Goal: Transaction & Acquisition: Subscribe to service/newsletter

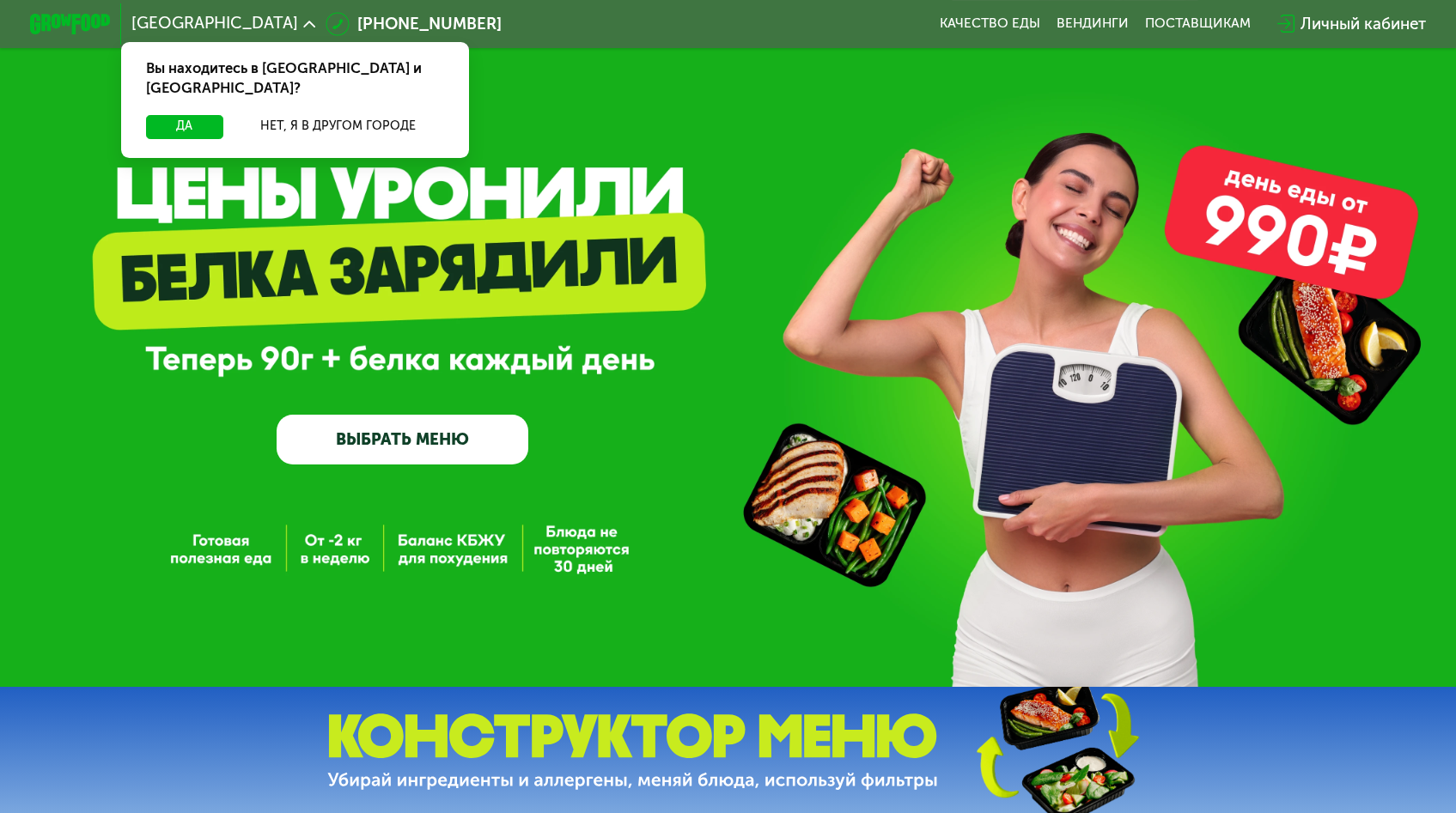
click at [398, 449] on link "ВЫБРАТЬ МЕНЮ" at bounding box center [402, 439] width 252 height 50
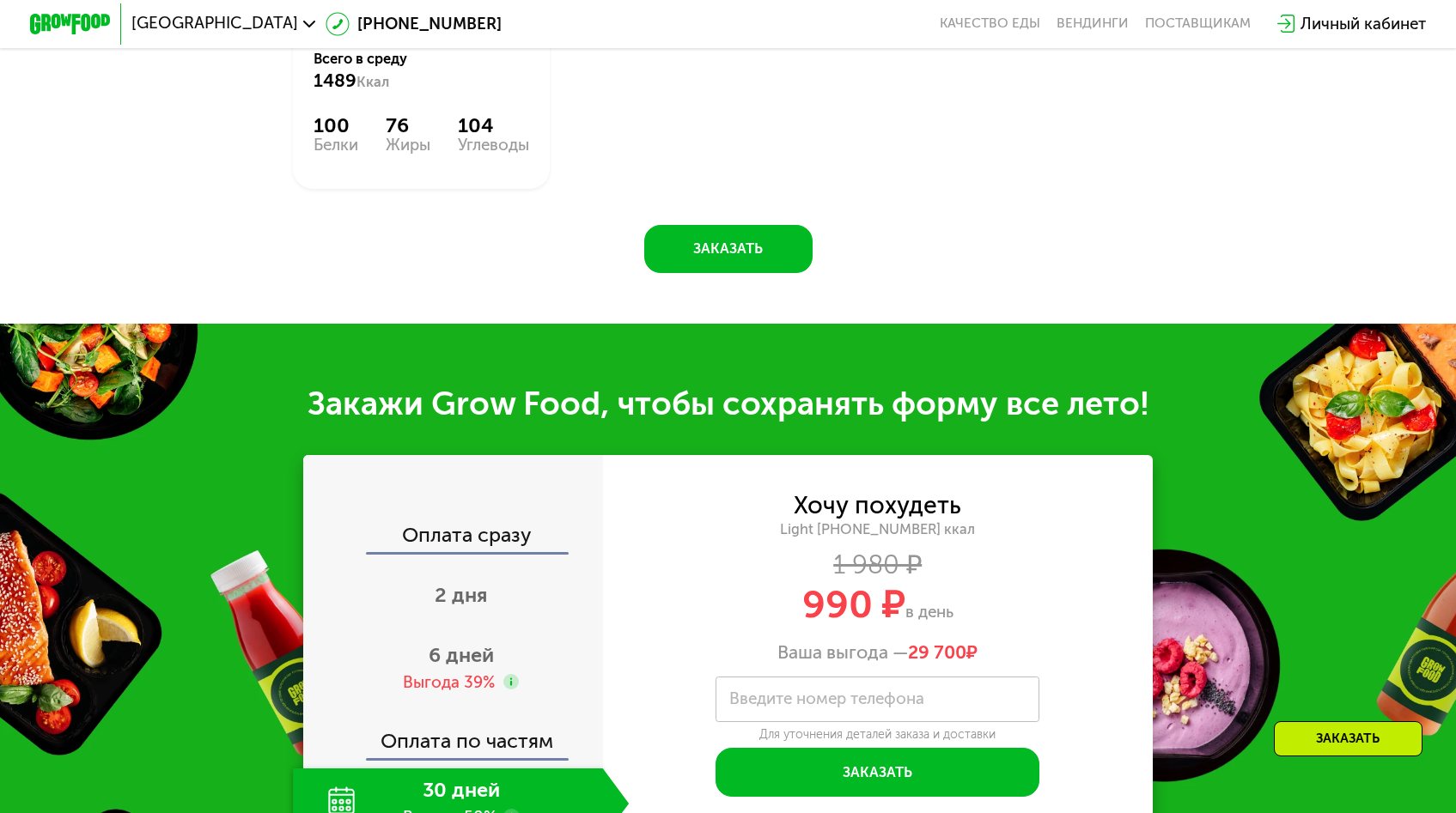
scroll to position [1671, 0]
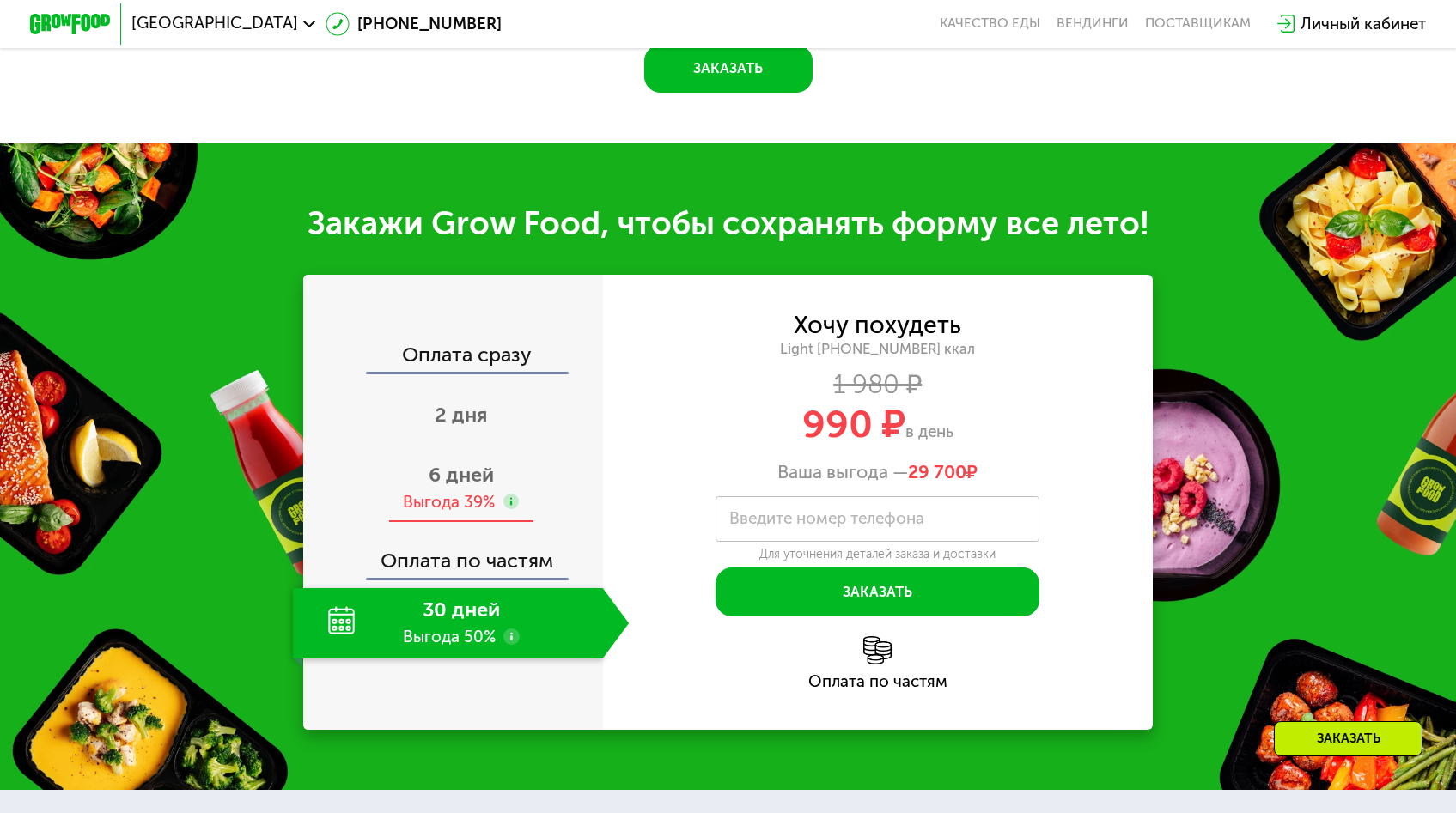
click at [534, 453] on div "6 дней Выгода 39%" at bounding box center [461, 487] width 336 height 70
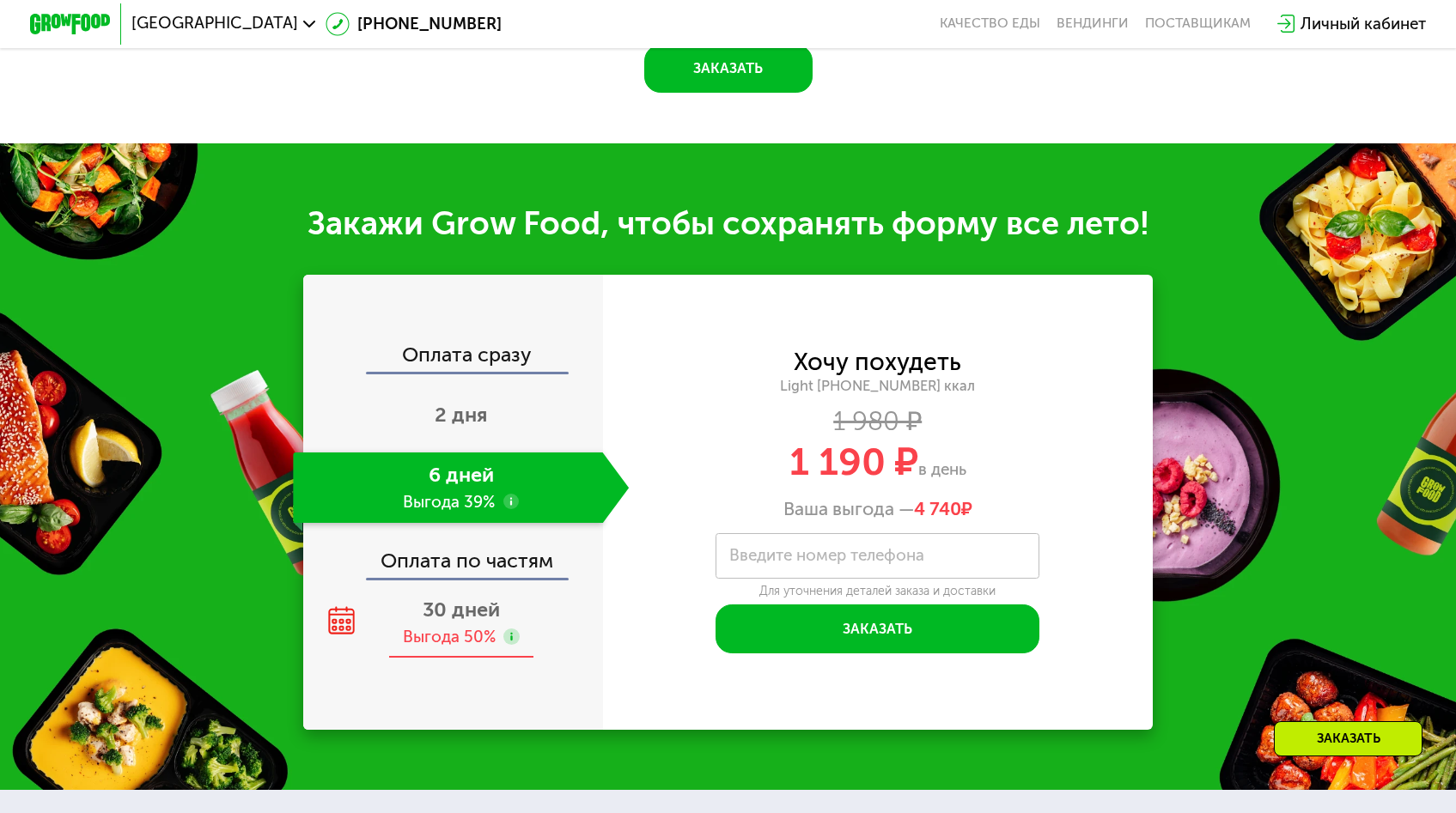
click at [500, 598] on span "30 дней" at bounding box center [461, 610] width 77 height 24
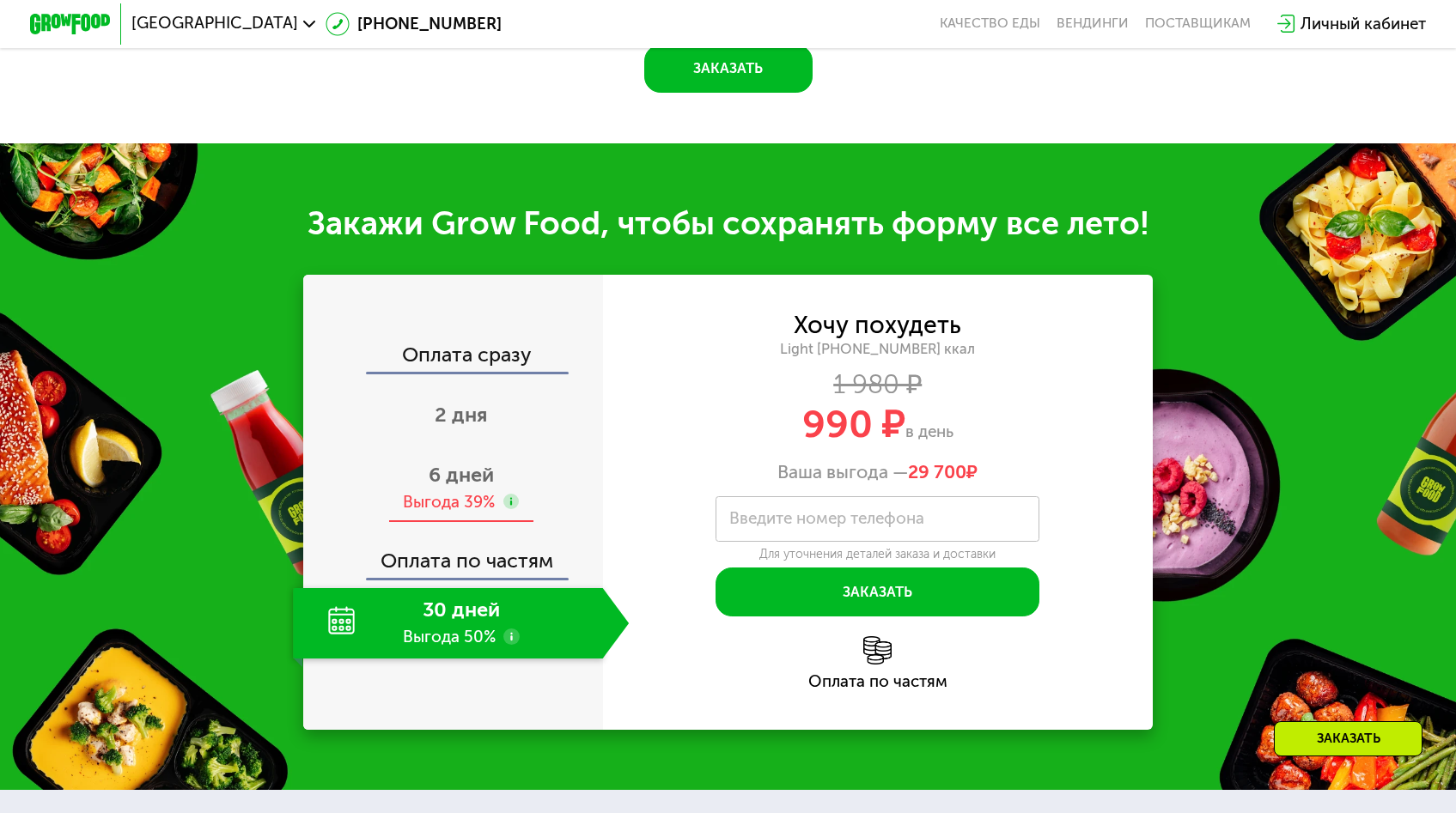
click at [494, 463] on span "6 дней" at bounding box center [461, 475] width 65 height 24
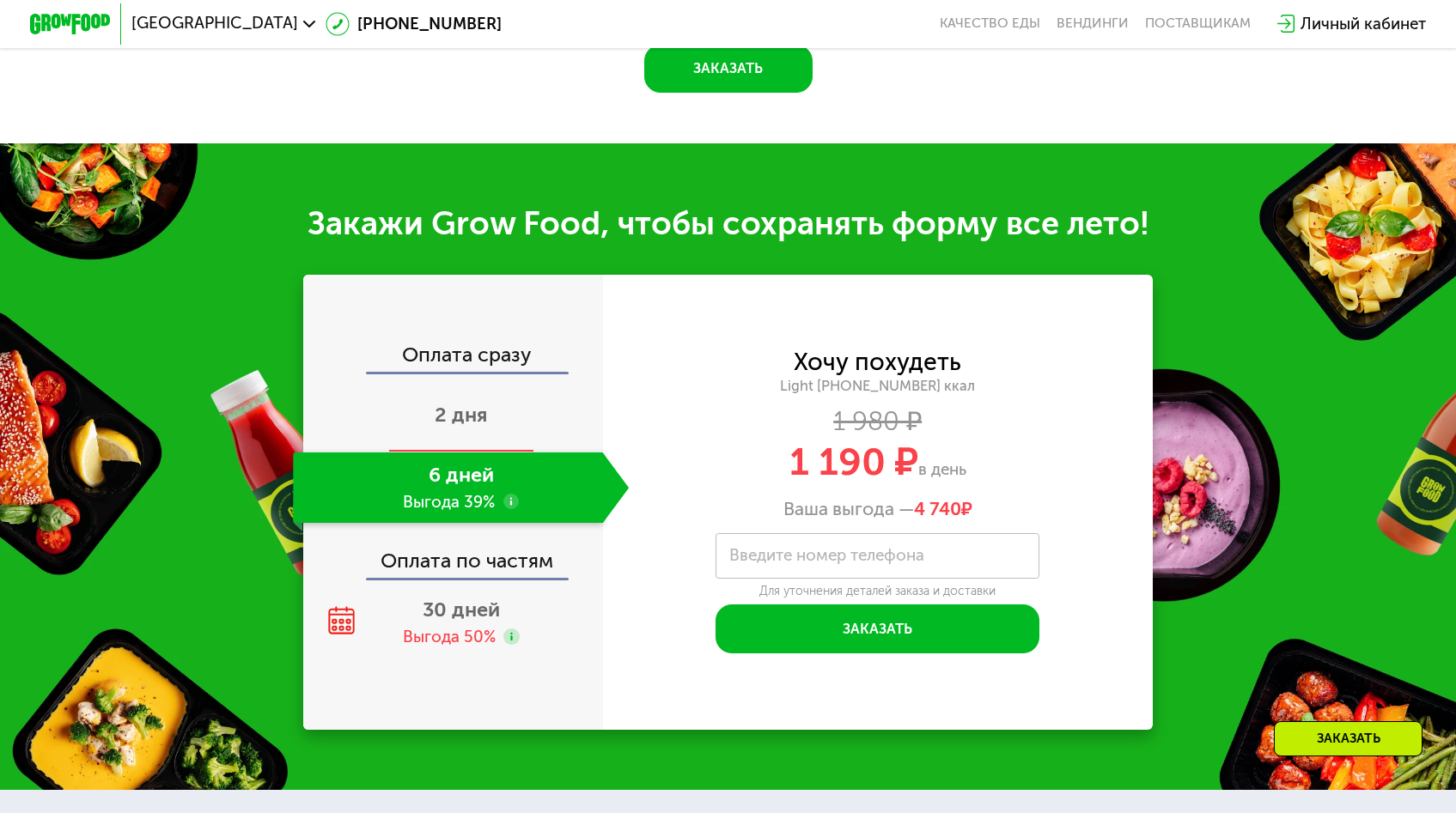
click at [487, 403] on span "2 дня" at bounding box center [460, 414] width 52 height 24
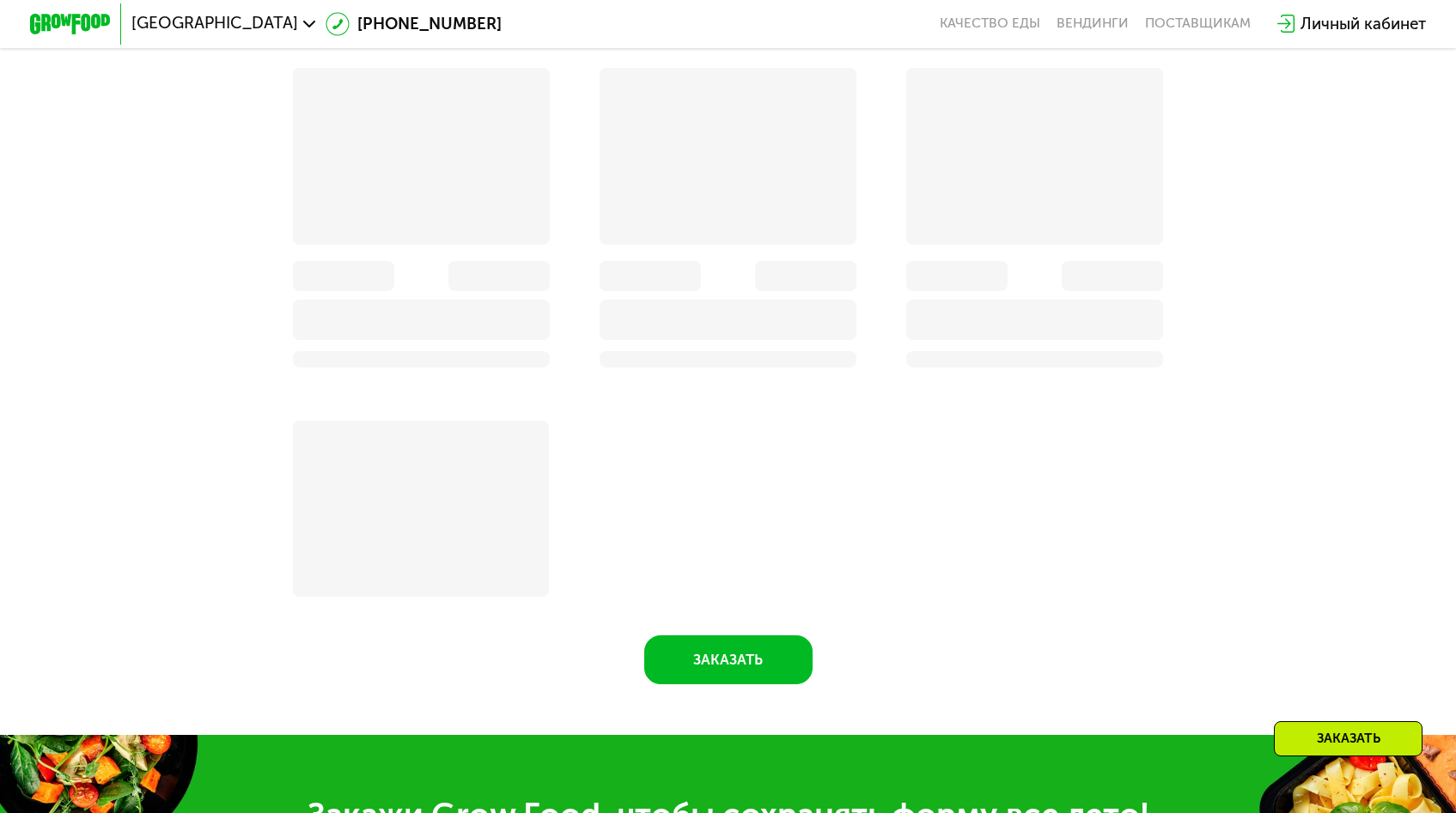
scroll to position [2038, 0]
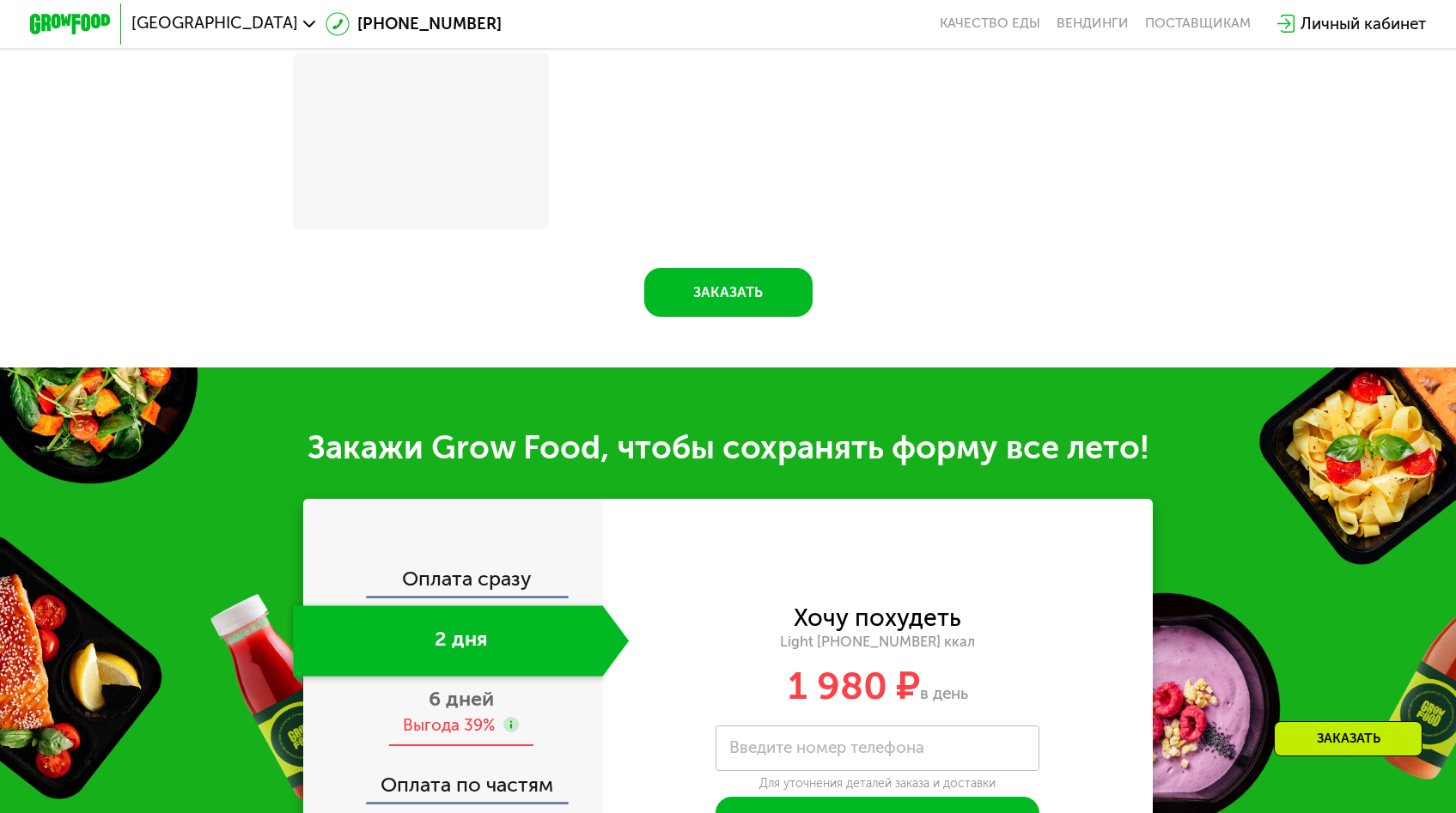
click at [499, 677] on div "6 дней Выгода 39%" at bounding box center [461, 711] width 336 height 70
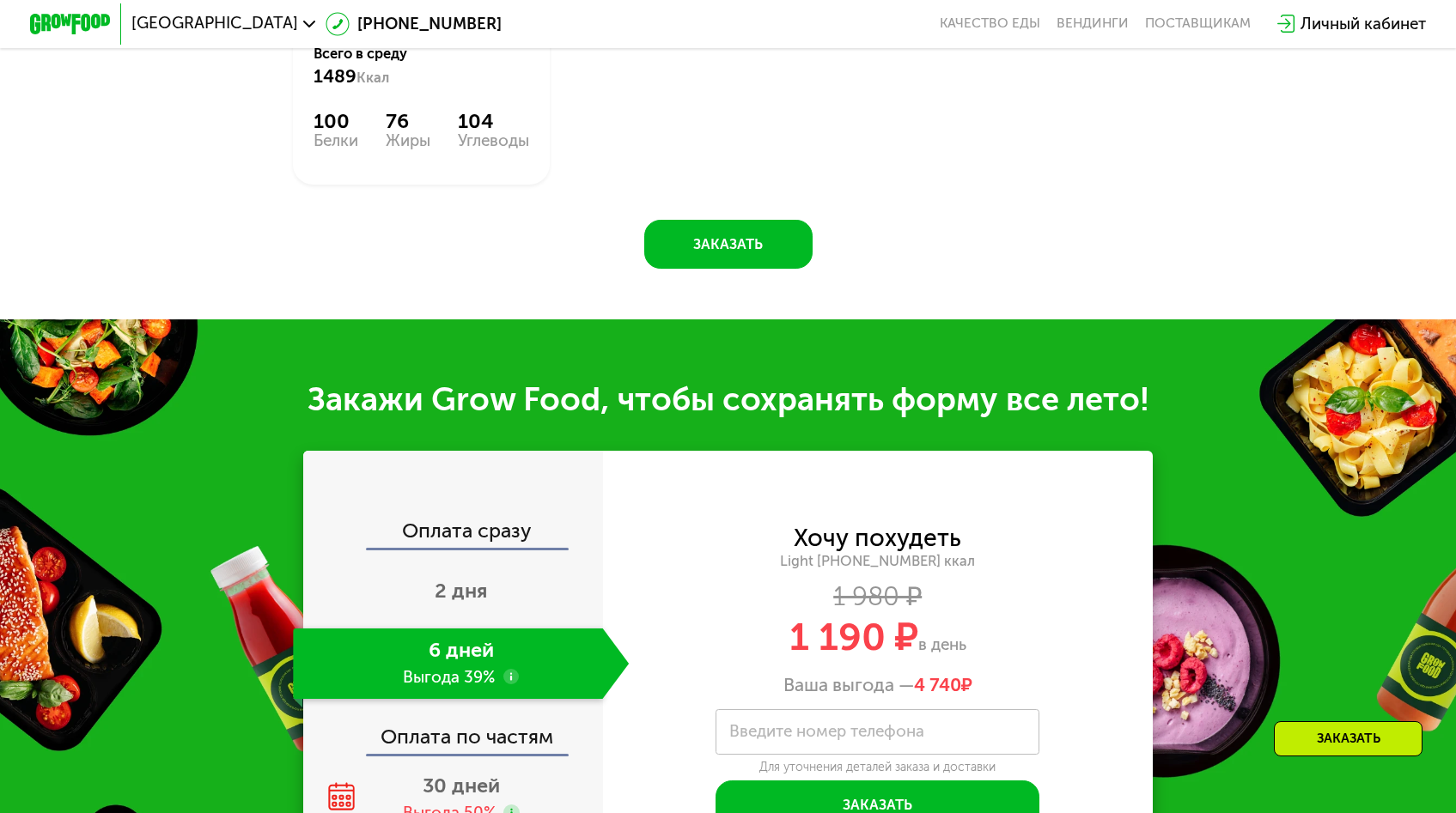
click at [491, 774] on span "30 дней" at bounding box center [461, 785] width 77 height 24
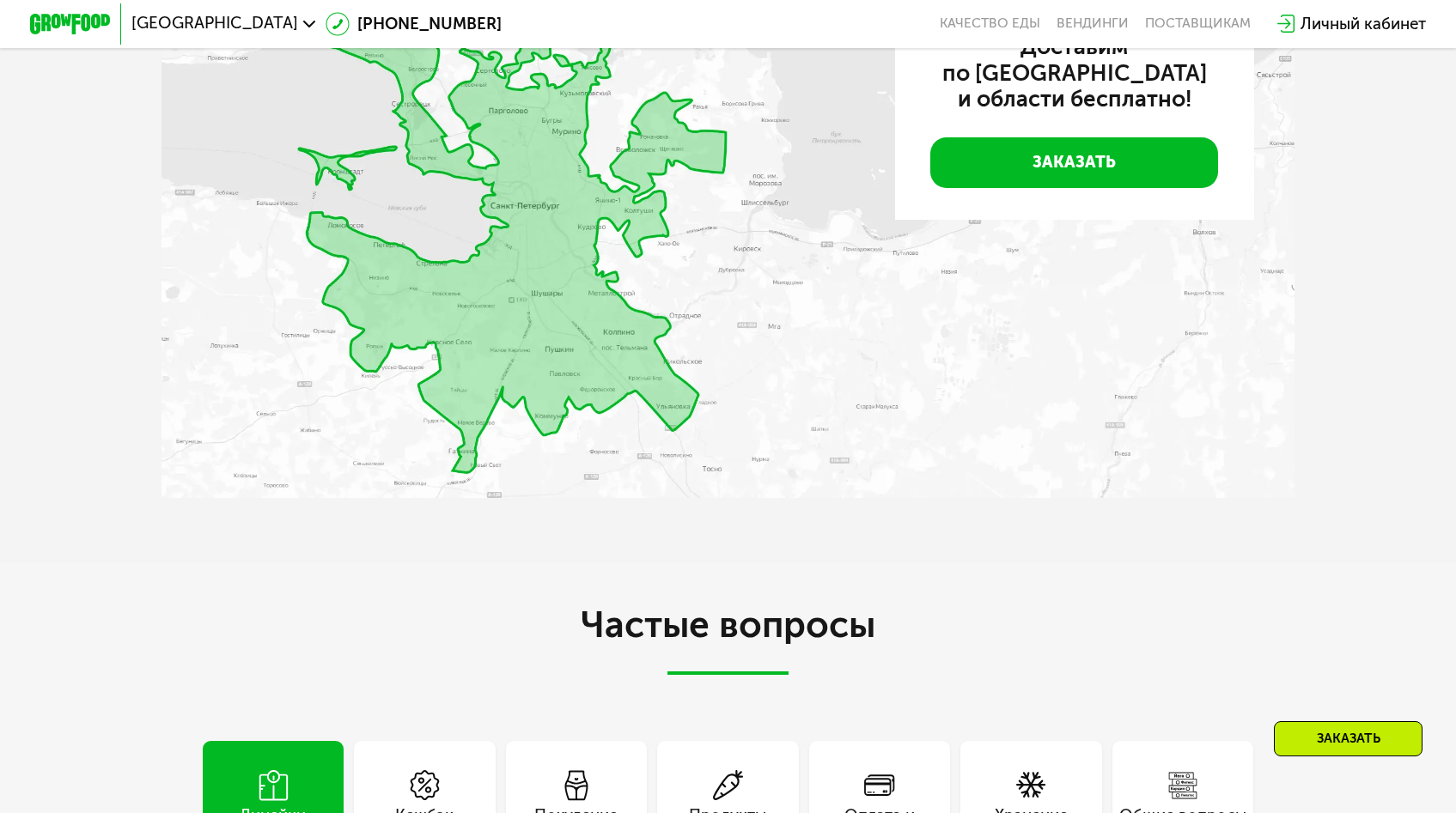
scroll to position [4593, 0]
